Goal: Communication & Community: Answer question/provide support

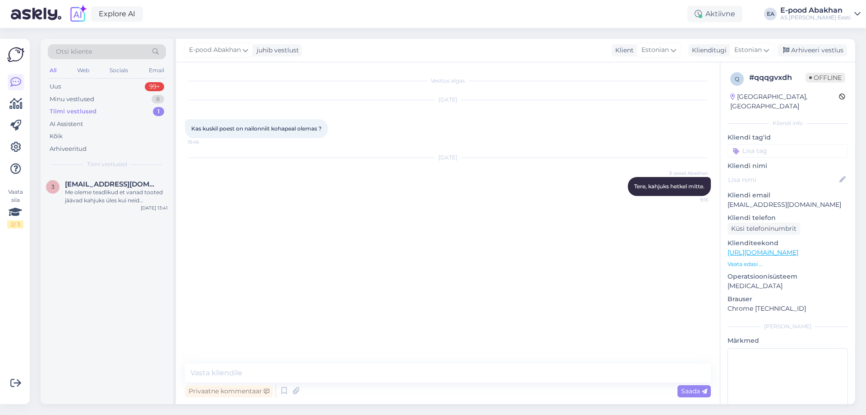
click at [126, 98] on div "Minu vestlused 8" at bounding box center [107, 99] width 118 height 13
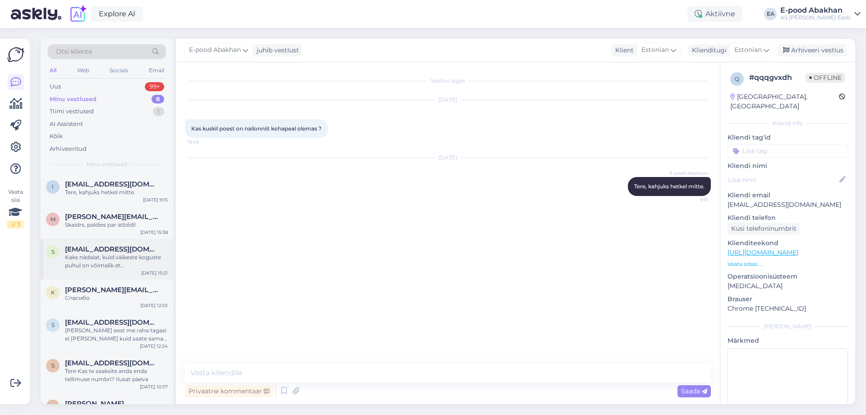
click at [135, 270] on div "s [EMAIL_ADDRESS][DOMAIN_NAME] Kaks nädalat, kuid väikeste koguste puhul on või…" at bounding box center [107, 259] width 133 height 41
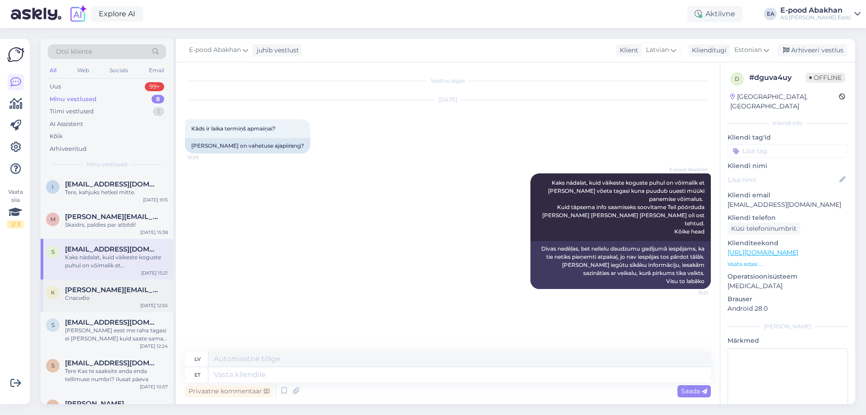
click at [105, 300] on div "Спасибо" at bounding box center [116, 298] width 103 height 8
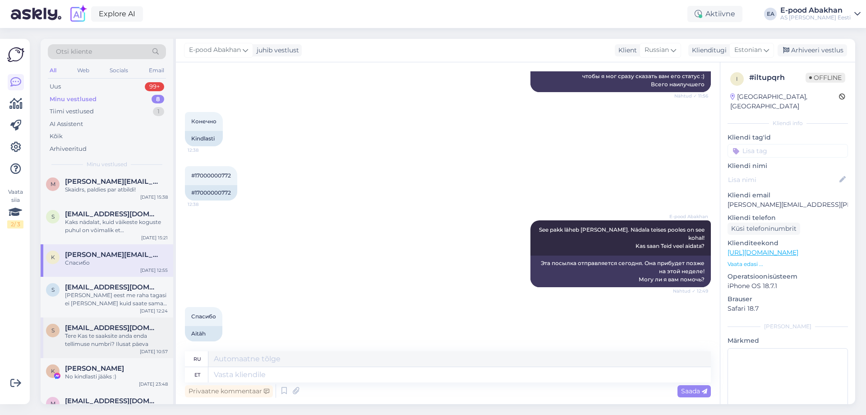
scroll to position [45, 0]
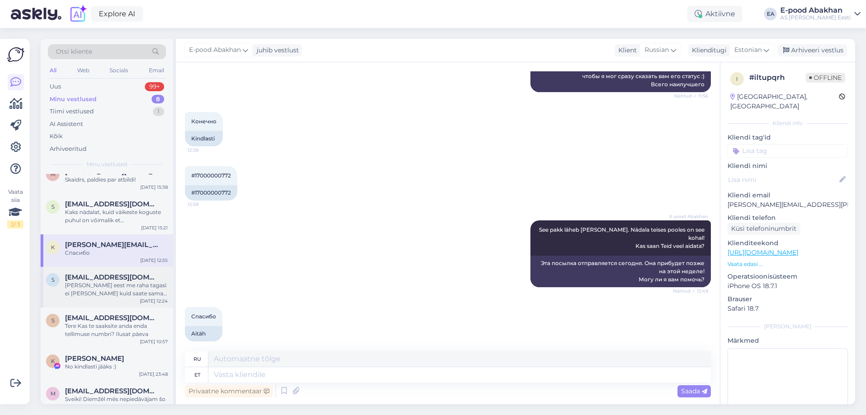
click at [129, 279] on span "[EMAIL_ADDRESS][DOMAIN_NAME]" at bounding box center [112, 277] width 94 height 8
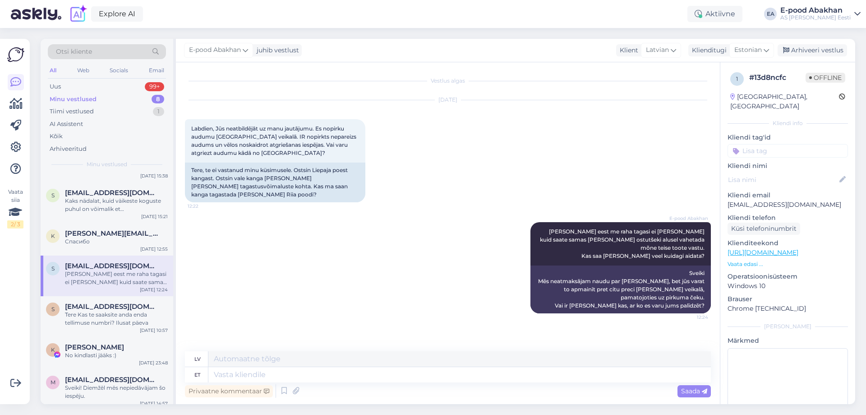
scroll to position [62, 0]
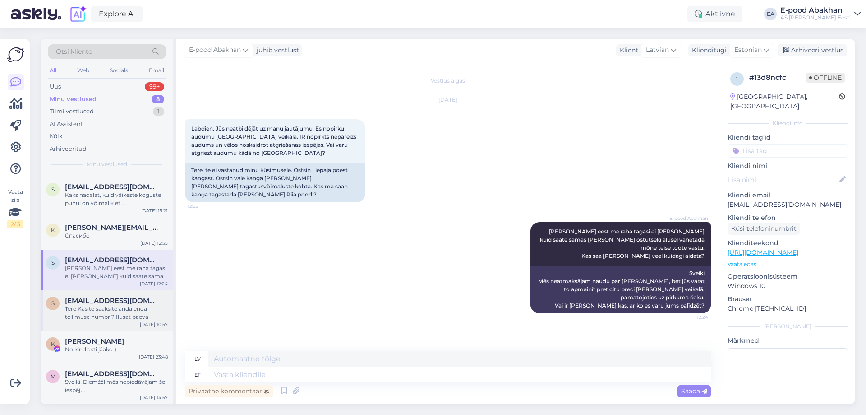
click at [117, 301] on span "[EMAIL_ADDRESS][DOMAIN_NAME]" at bounding box center [112, 300] width 94 height 8
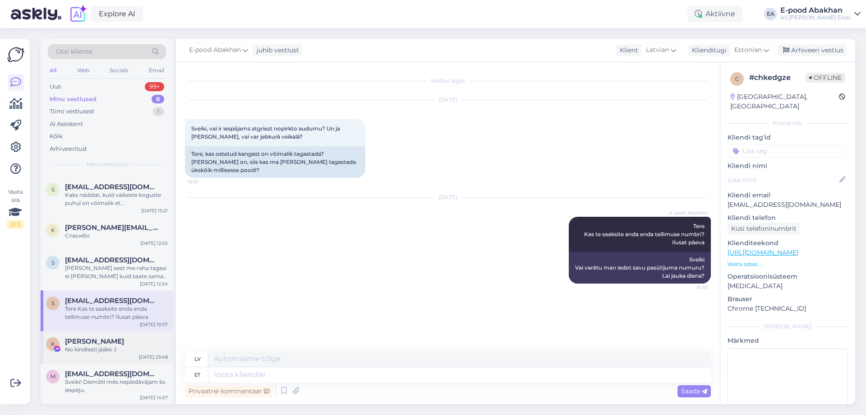
click at [115, 342] on div "[PERSON_NAME]" at bounding box center [116, 341] width 103 height 8
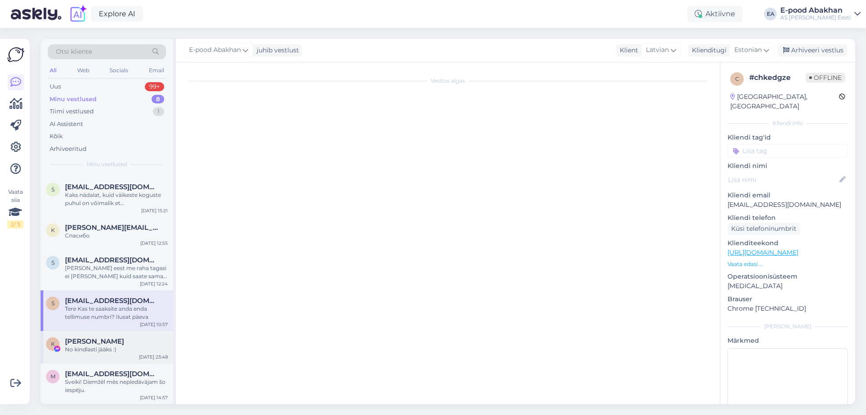
scroll to position [250, 0]
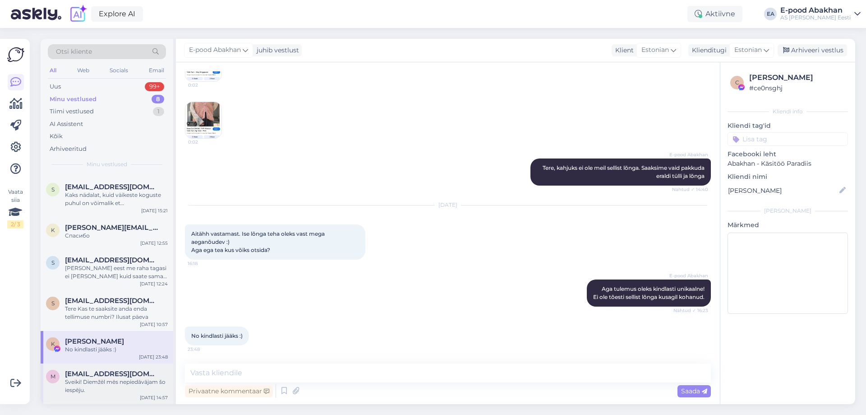
click at [119, 376] on span "[EMAIL_ADDRESS][DOMAIN_NAME]" at bounding box center [112, 373] width 94 height 8
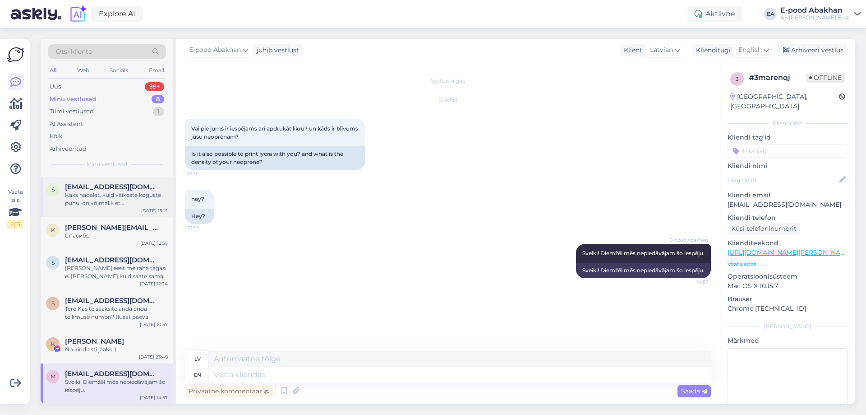
click at [136, 193] on div "Kaks nädalat, kuid väikeste koguste puhul on võimalik et [PERSON_NAME] võeta ta…" at bounding box center [116, 199] width 103 height 16
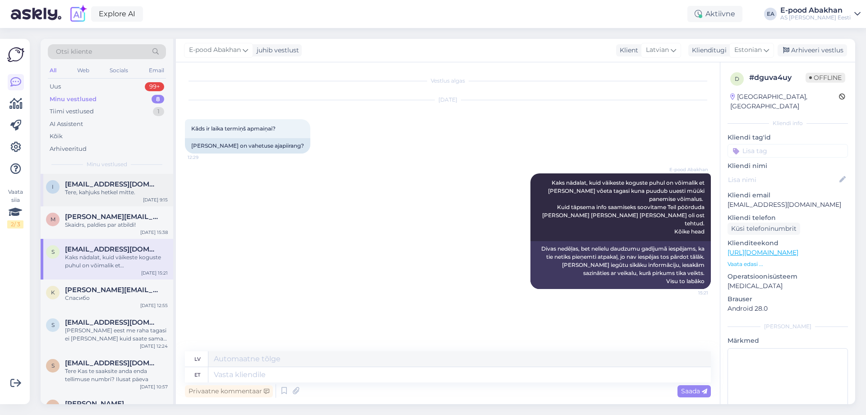
click at [126, 188] on span "[EMAIL_ADDRESS][DOMAIN_NAME]" at bounding box center [112, 184] width 94 height 8
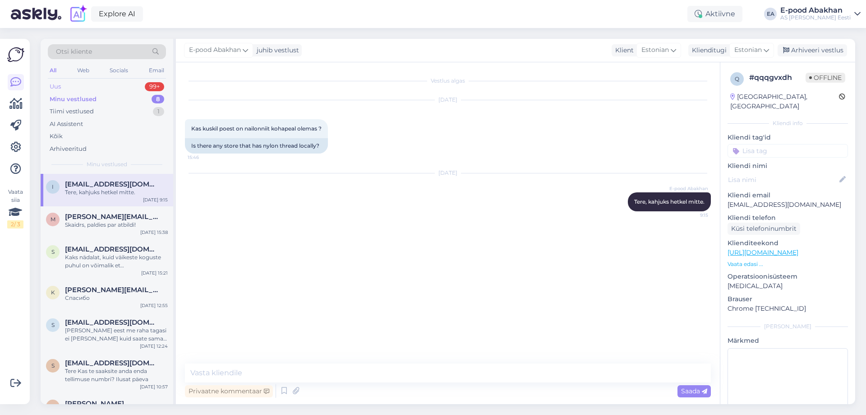
click at [113, 87] on div "Uus 99+" at bounding box center [107, 86] width 118 height 13
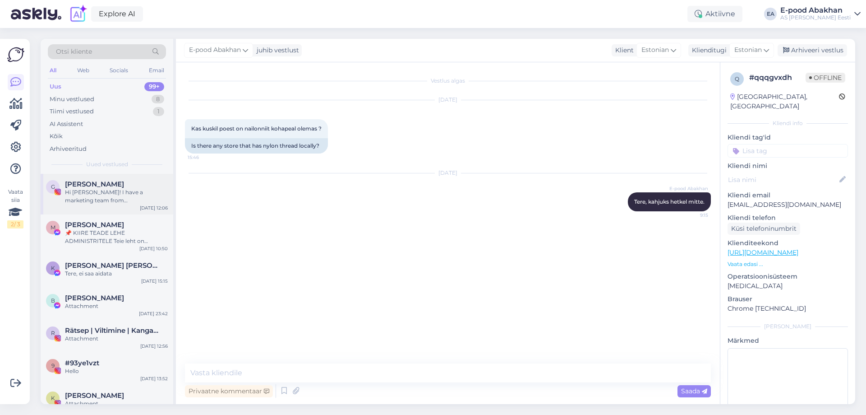
click at [116, 190] on div "Hi [PERSON_NAME]! I have a marketing team from [GEOGRAPHIC_DATA] ready to help …" at bounding box center [116, 196] width 103 height 16
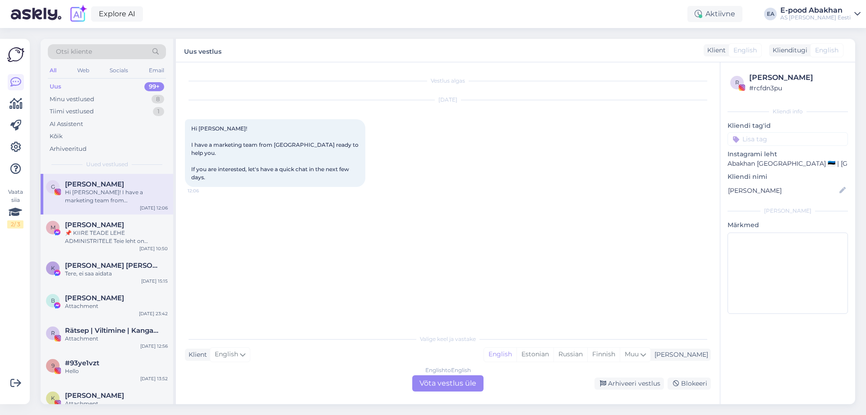
click at [115, 90] on div "Uus 99+" at bounding box center [107, 86] width 118 height 13
